Goal: Go to known website: Access a specific website the user already knows

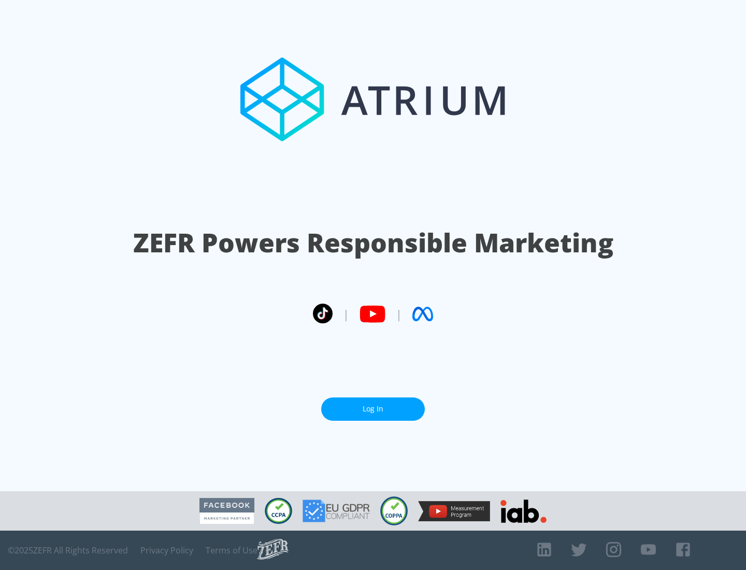
click at [373, 409] on link "Log In" at bounding box center [373, 408] width 104 height 23
